Goal: Task Accomplishment & Management: Manage account settings

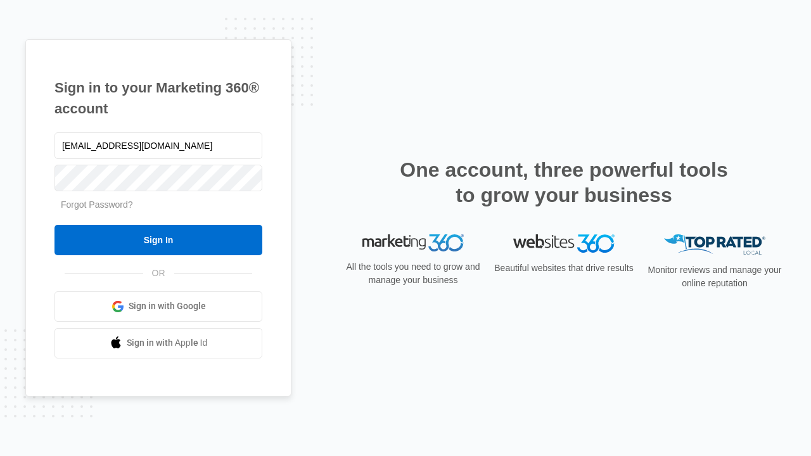
type input "dankie614@gmail.com"
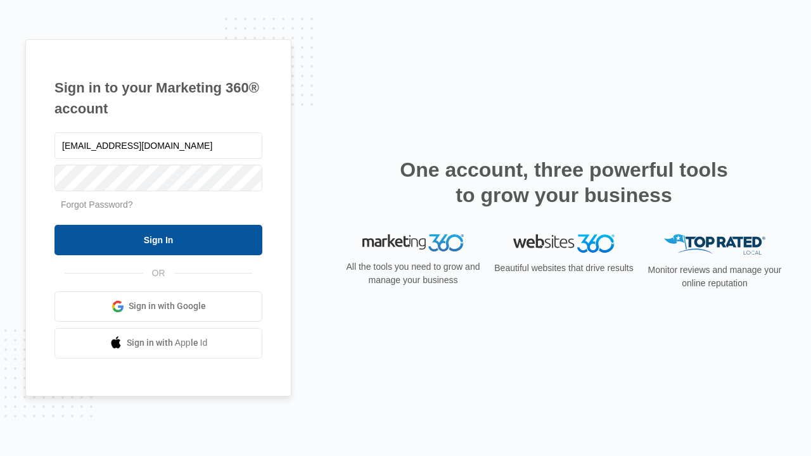
click at [158, 239] on input "Sign In" at bounding box center [158, 240] width 208 height 30
